Goal: Transaction & Acquisition: Purchase product/service

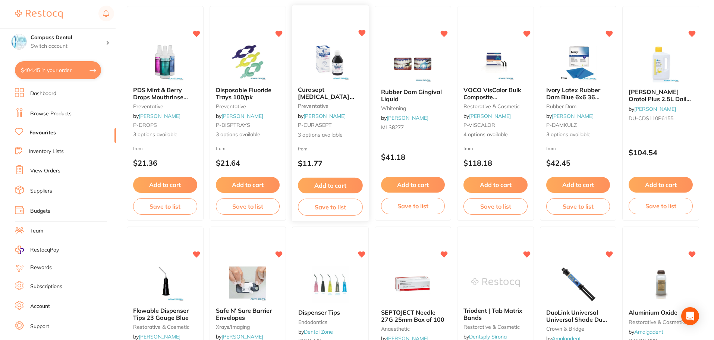
scroll to position [522, 0]
click at [72, 67] on button "$404.45 in your order" at bounding box center [58, 70] width 86 height 18
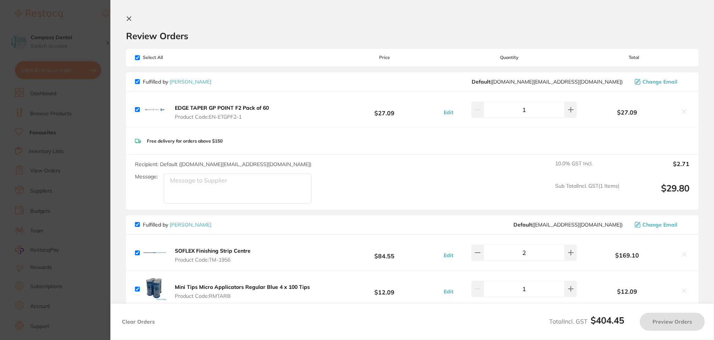
checkbox input "true"
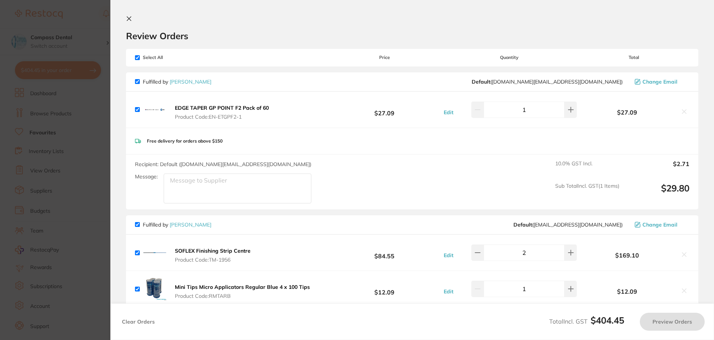
checkbox input "true"
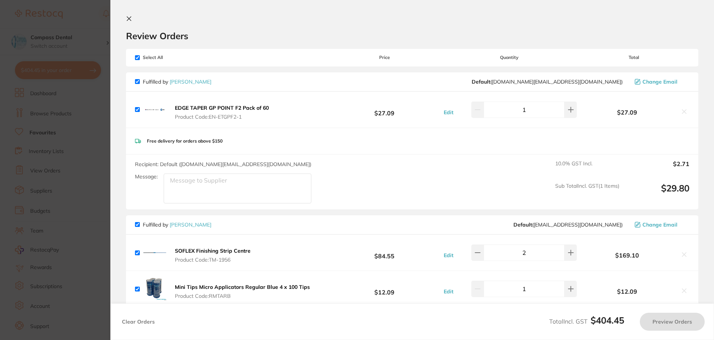
checkbox input "true"
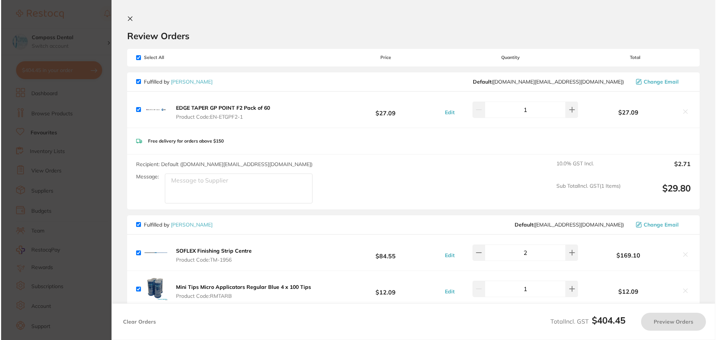
scroll to position [0, 0]
